Goal: Transaction & Acquisition: Purchase product/service

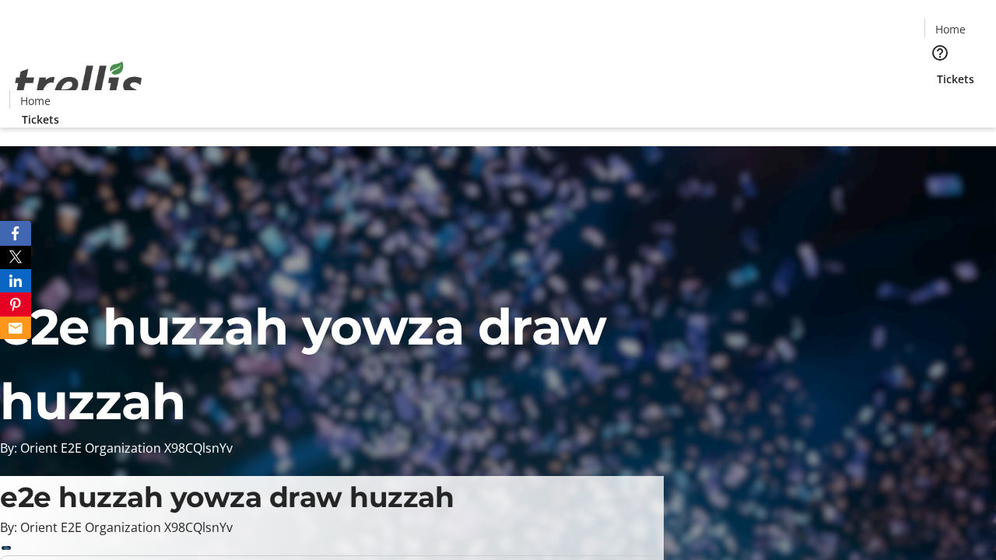
click at [937, 71] on span "Tickets" at bounding box center [955, 79] width 37 height 16
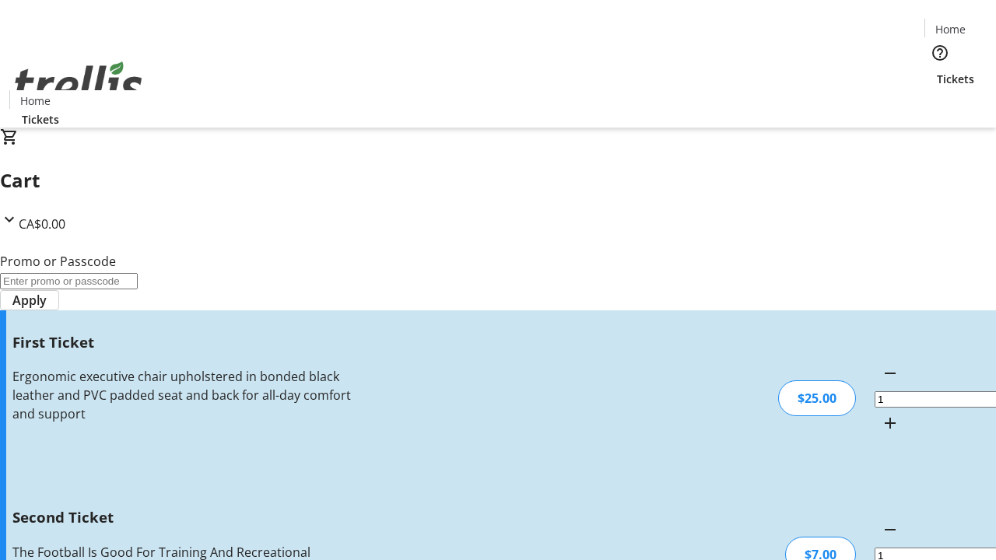
type input "2"
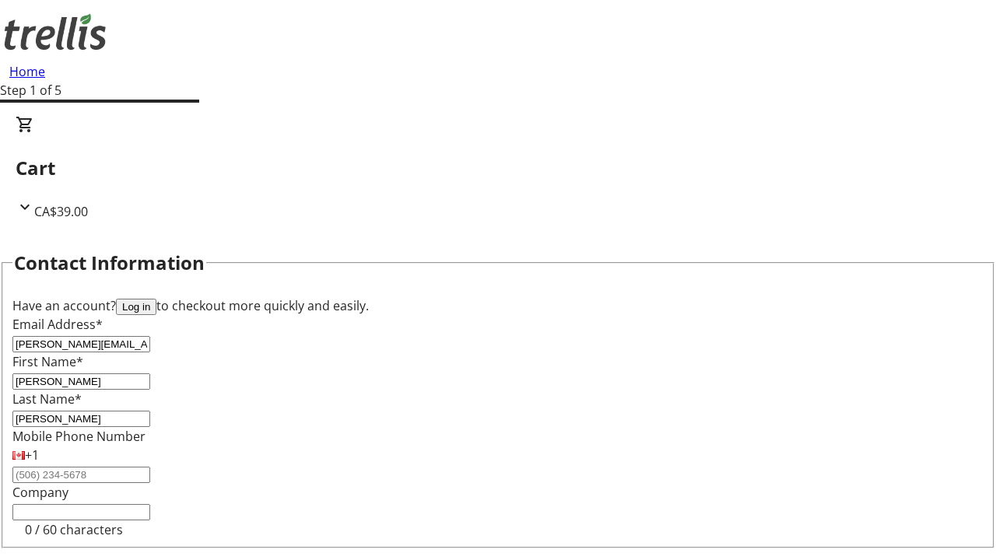
type input "[PERSON_NAME]"
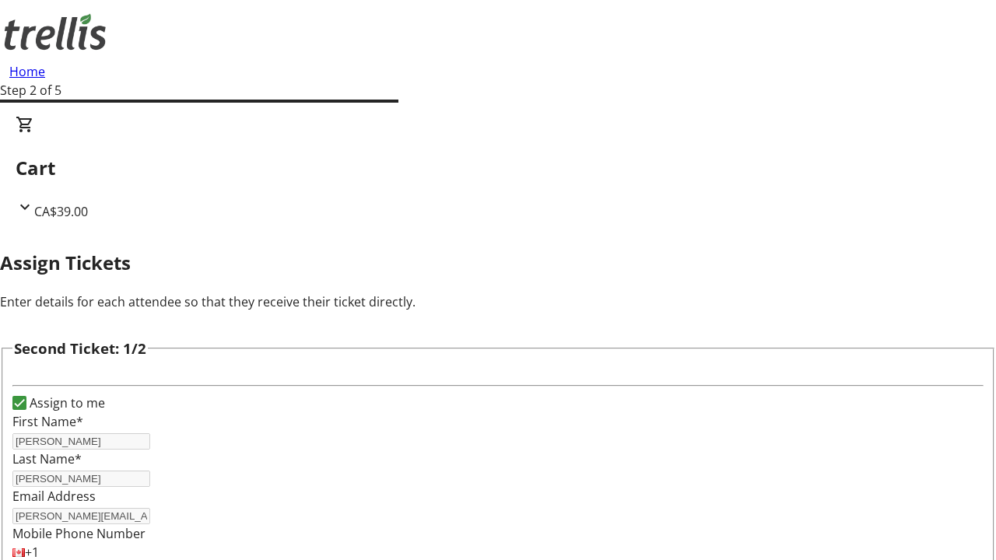
type input "[PERSON_NAME]"
type input "[PERSON_NAME][EMAIL_ADDRESS][DOMAIN_NAME]"
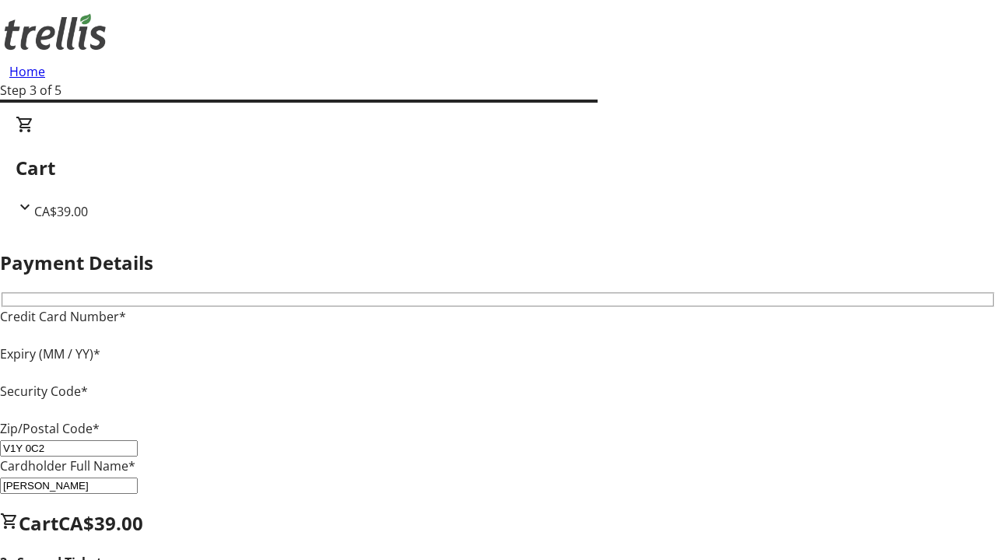
type input "V1Y 0C2"
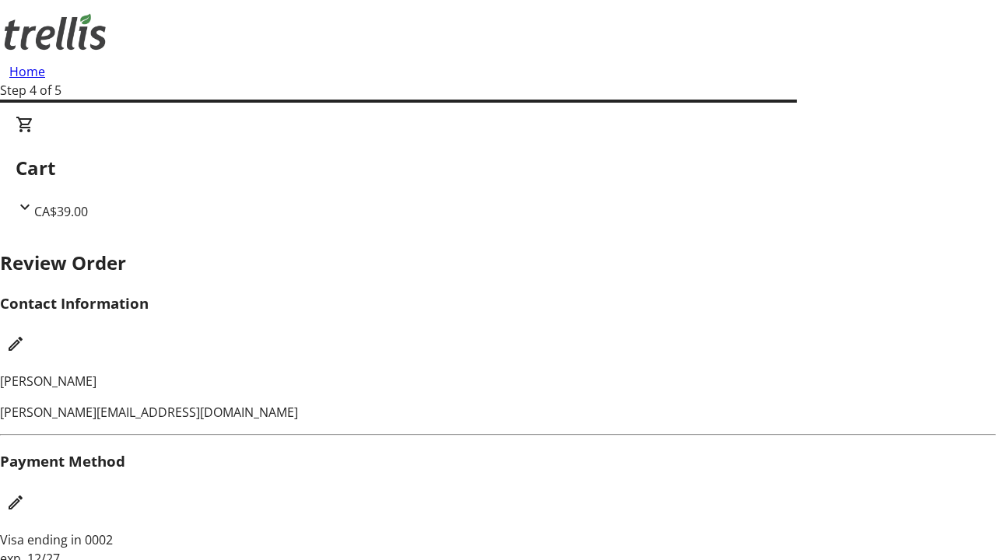
click at [25, 335] on mat-icon "Edit Contact Information" at bounding box center [15, 344] width 19 height 19
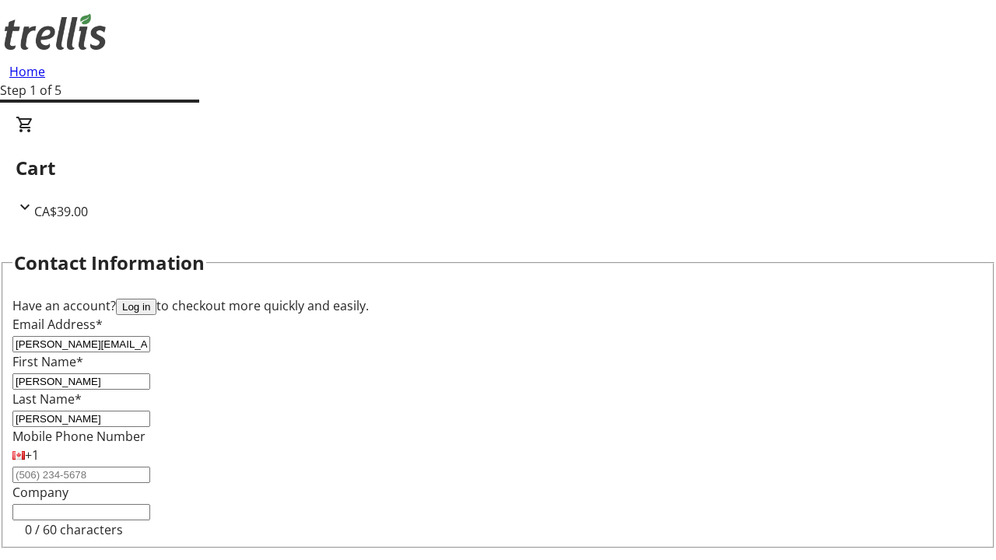
type input "[PERSON_NAME]"
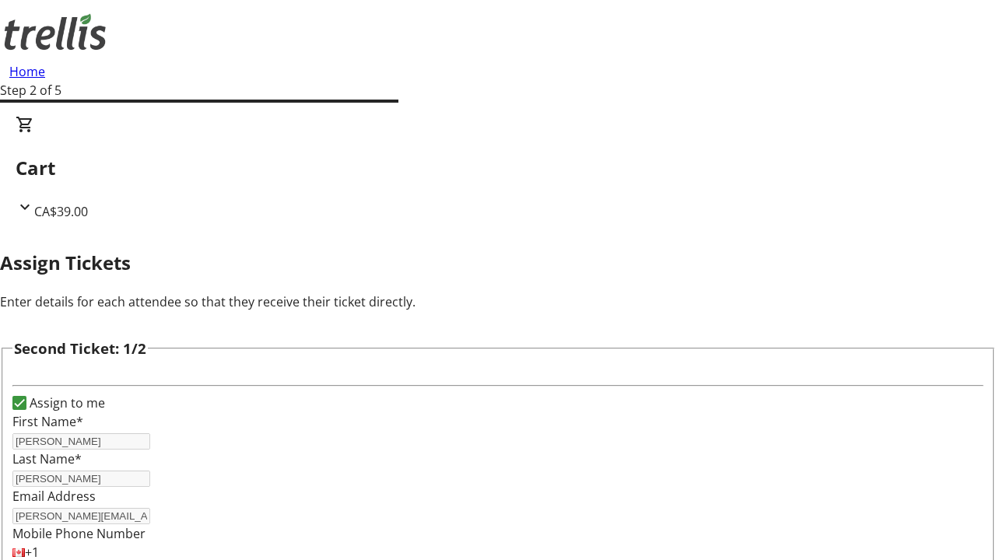
type input "New"
type input "Name"
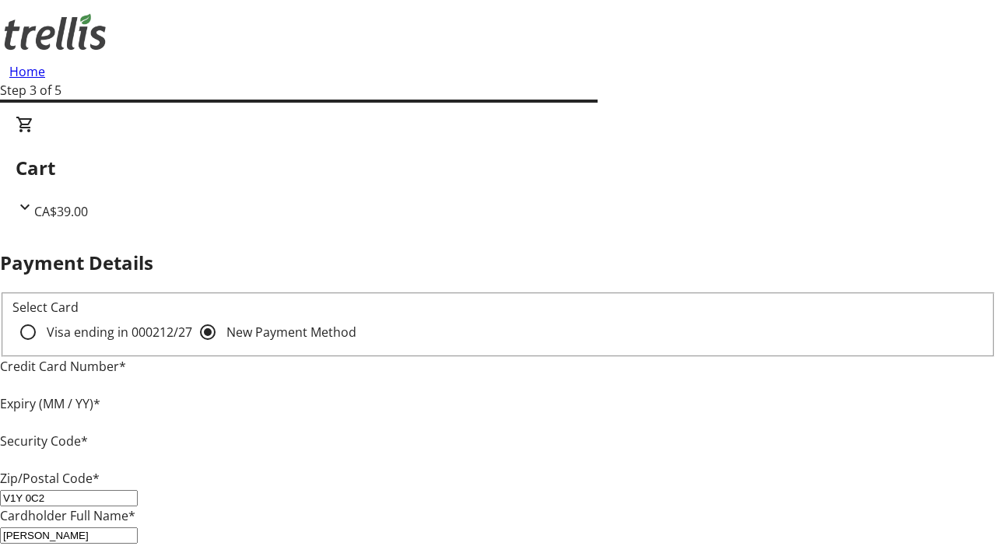
type input "V1Y 0C2"
